Goal: Transaction & Acquisition: Book appointment/travel/reservation

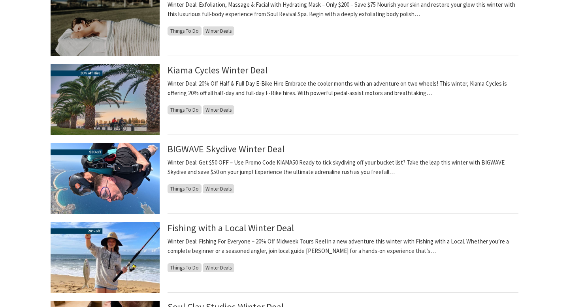
scroll to position [473, 0]
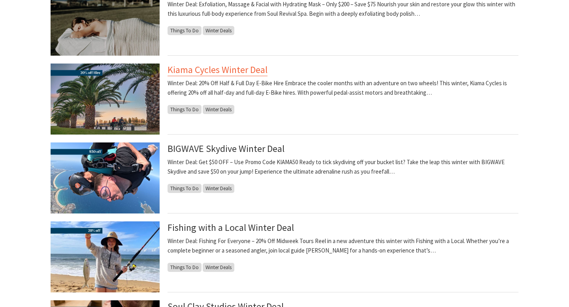
click at [216, 69] on link "Kiama Cycles Winter Deal" at bounding box center [217, 70] width 100 height 13
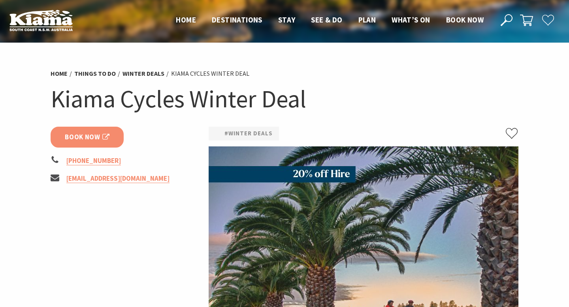
click at [79, 138] on span "Book Now" at bounding box center [87, 137] width 45 height 11
